Goal: Consume media (video, audio)

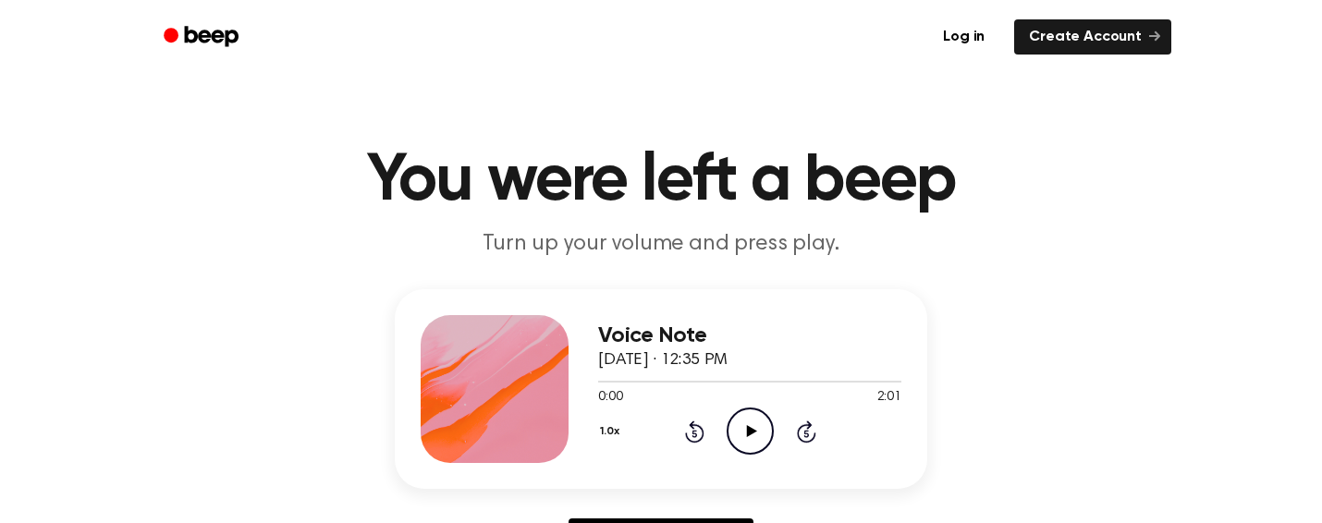
click at [746, 435] on icon at bounding box center [751, 431] width 10 height 12
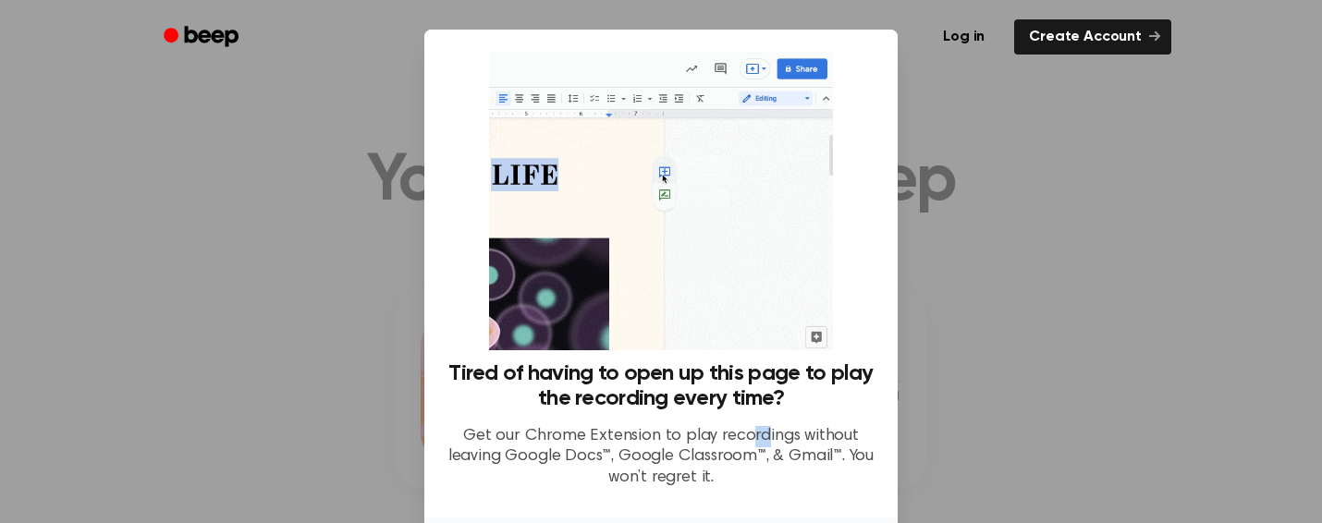
drag, startPoint x: 749, startPoint y: 435, endPoint x: 763, endPoint y: 428, distance: 15.7
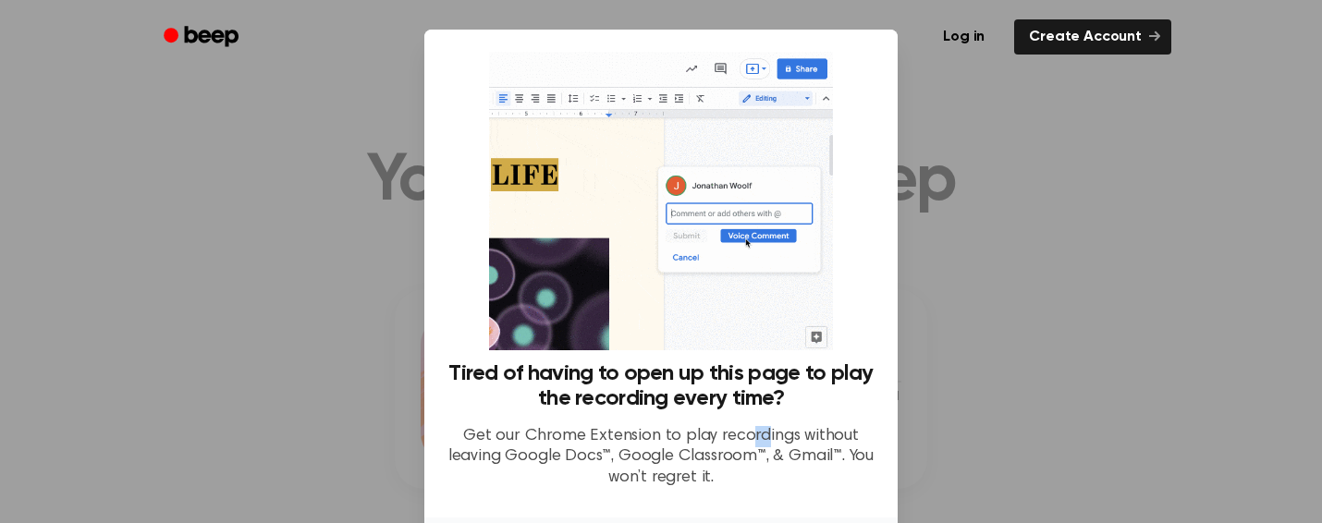
click at [763, 428] on p "Get our Chrome Extension to play recordings without leaving Google Docs™, Googl…" at bounding box center [660, 457] width 429 height 63
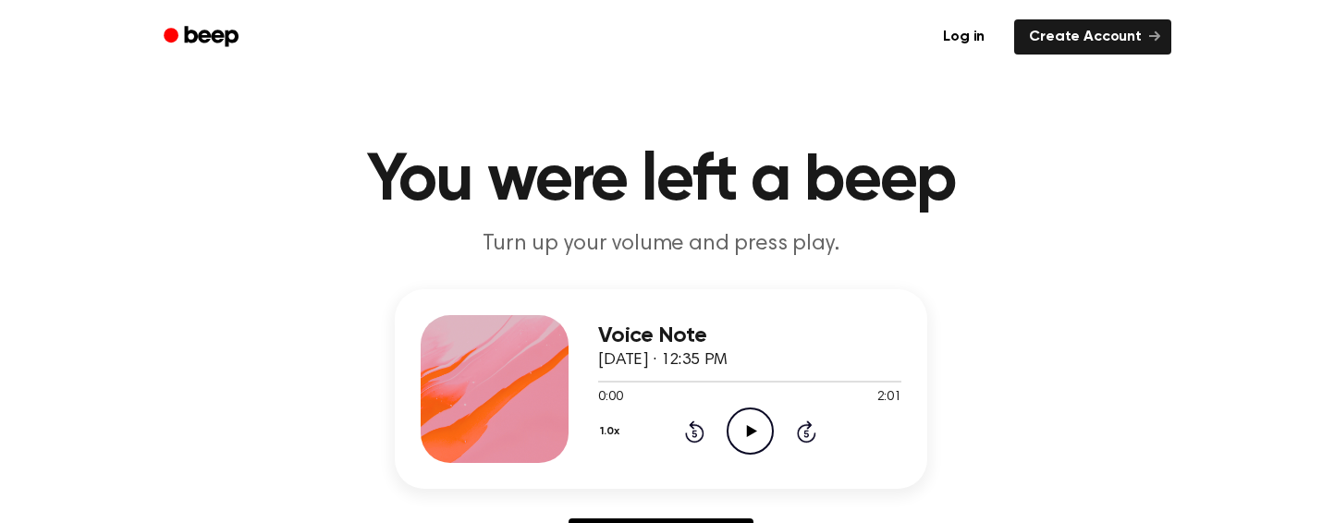
click at [750, 434] on icon at bounding box center [751, 431] width 10 height 12
